Goal: Obtain resource: Download file/media

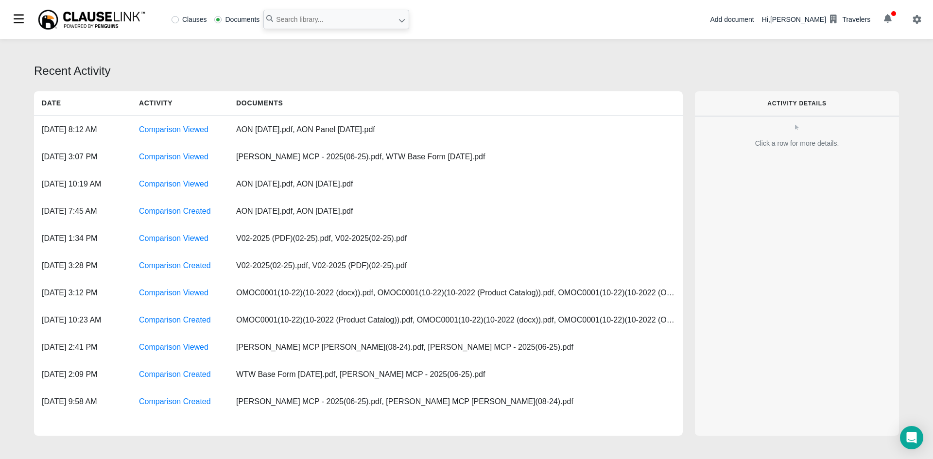
click at [883, 23] on button "button" at bounding box center [887, 19] width 27 height 17
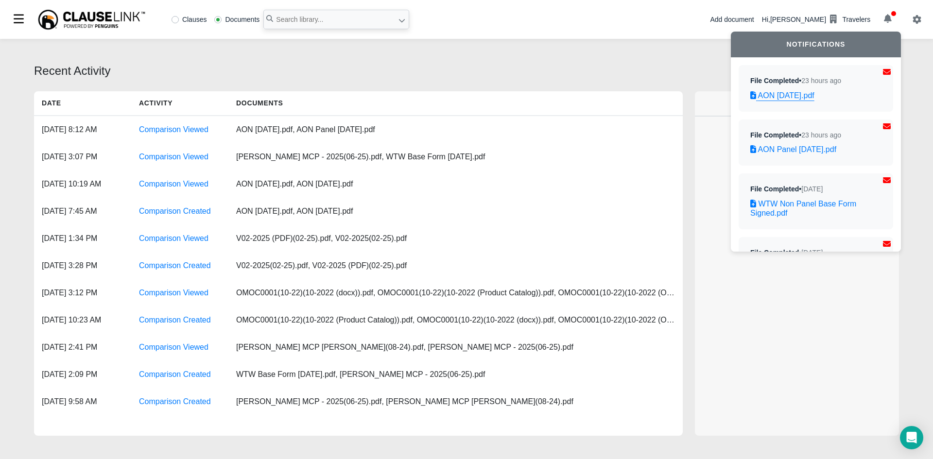
click at [787, 97] on link "AON [DATE].pdf" at bounding box center [815, 95] width 131 height 9
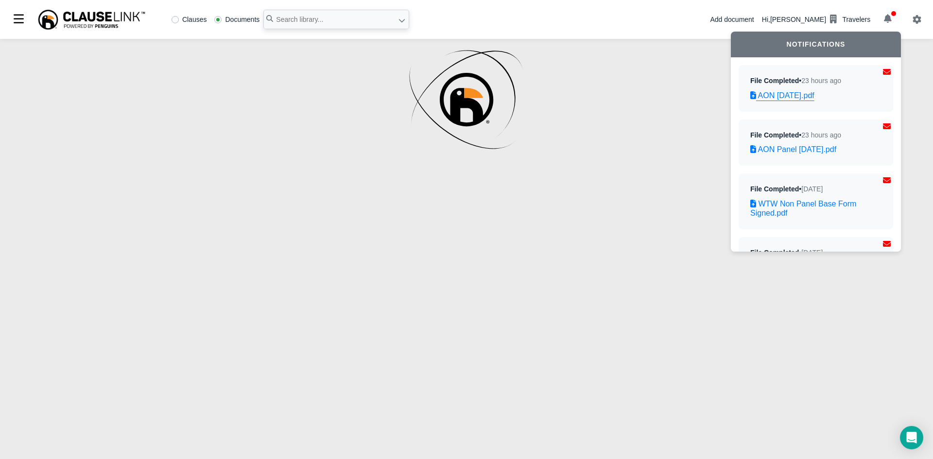
click at [751, 94] on icon at bounding box center [753, 95] width 6 height 8
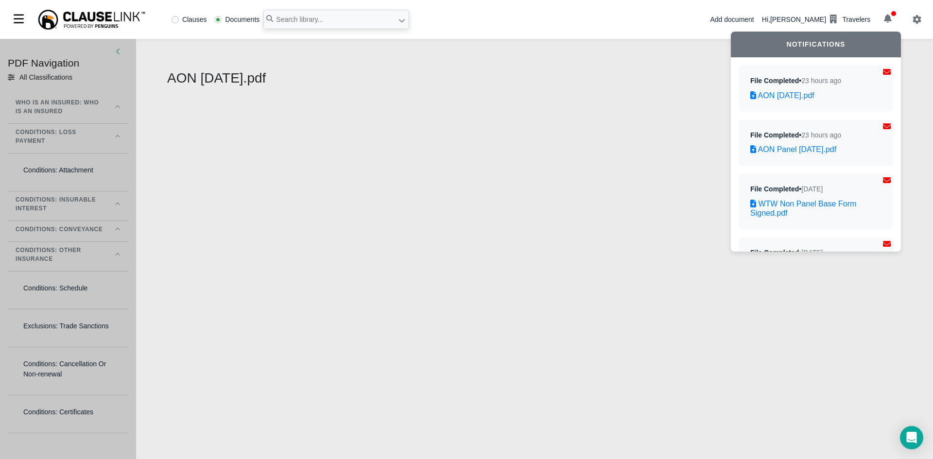
select select "1"
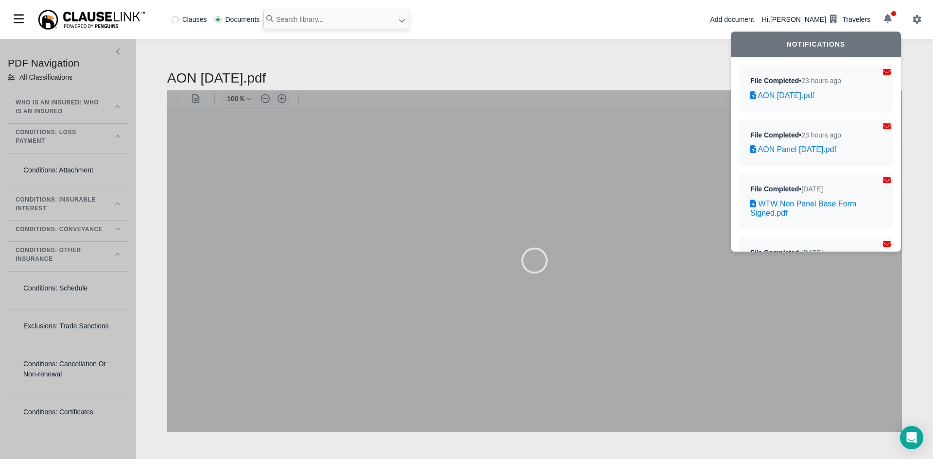
type input "83"
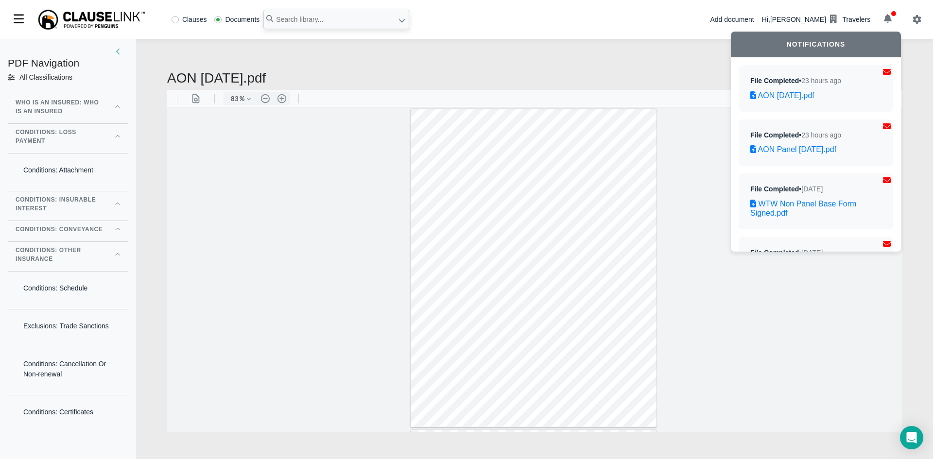
click at [690, 270] on div at bounding box center [534, 269] width 735 height 325
click at [892, 18] on button "button" at bounding box center [887, 19] width 27 height 17
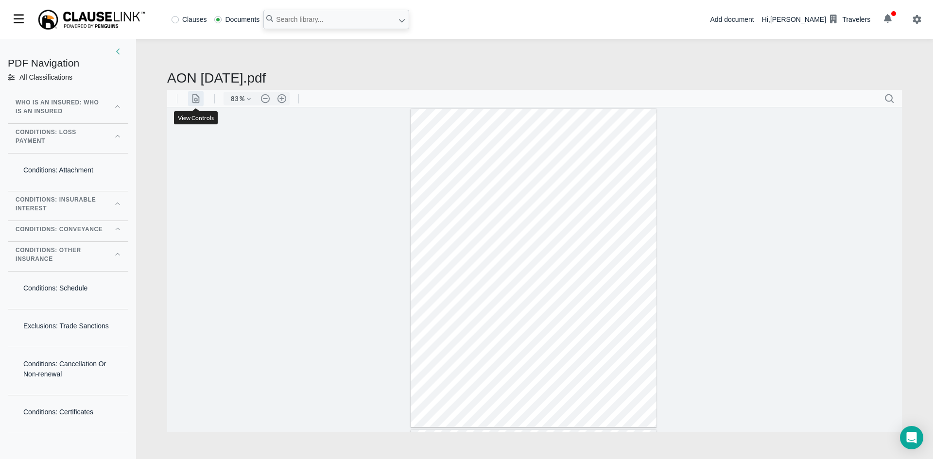
click at [196, 100] on button ".cls-1{fill:#8c8c8c;} icon - line - header - page manipulation" at bounding box center [196, 98] width 16 height 16
click at [352, 189] on div at bounding box center [534, 269] width 735 height 325
type input "47"
click at [885, 22] on icon "button" at bounding box center [888, 18] width 8 height 9
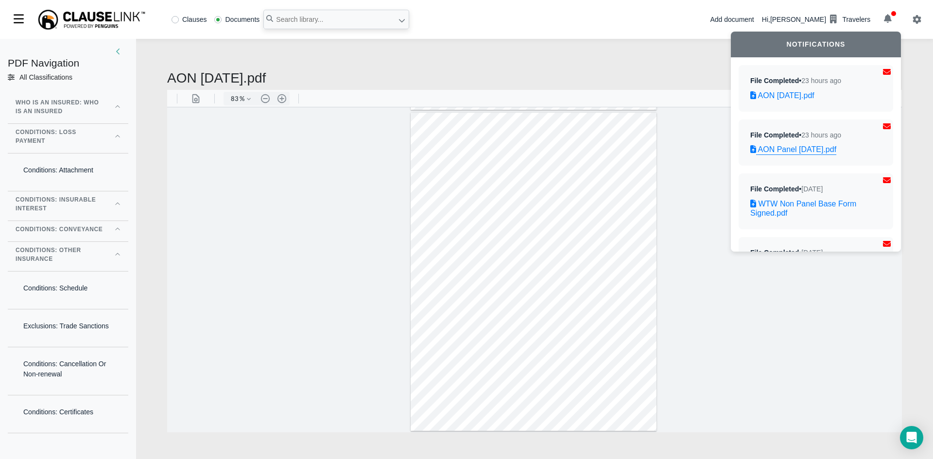
click at [816, 149] on link "AON Panel [DATE].pdf" at bounding box center [815, 149] width 131 height 9
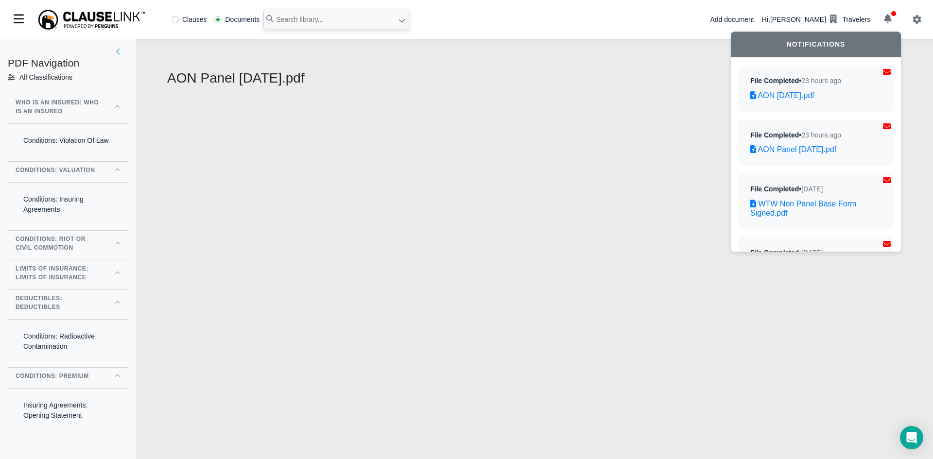
select select "1"
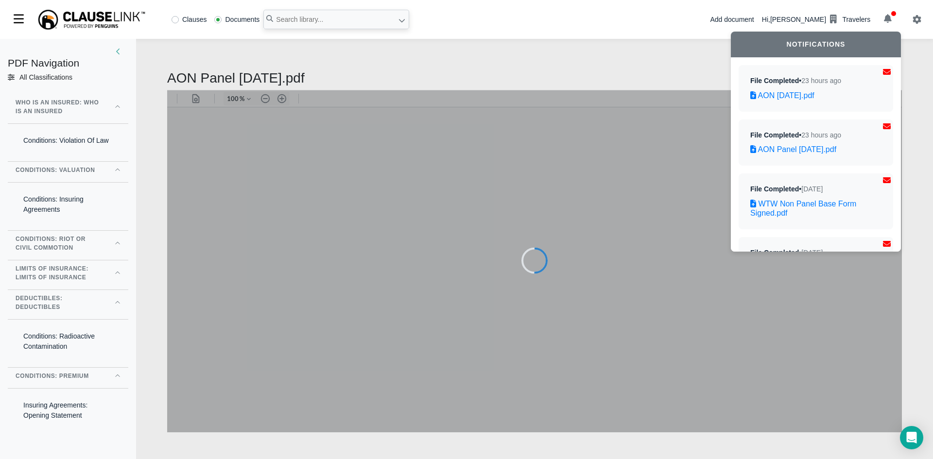
type input "83"
